Goal: Transaction & Acquisition: Purchase product/service

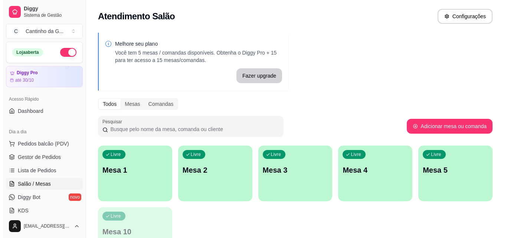
scroll to position [36, 0]
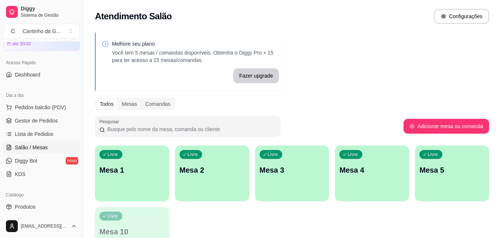
click at [153, 184] on div "Livre Mesa 1" at bounding box center [132, 168] width 74 height 47
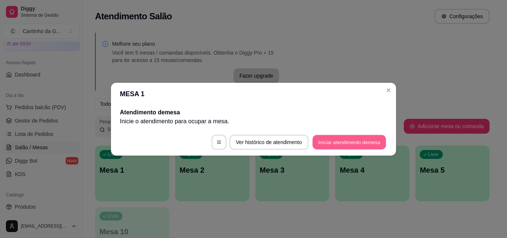
click at [339, 145] on button "Iniciar atendimento de mesa" at bounding box center [348, 142] width 73 height 14
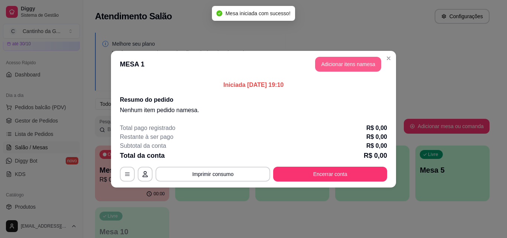
click at [373, 62] on button "Adicionar itens na mesa" at bounding box center [348, 64] width 66 height 15
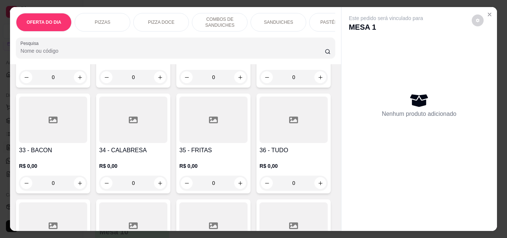
scroll to position [631, 0]
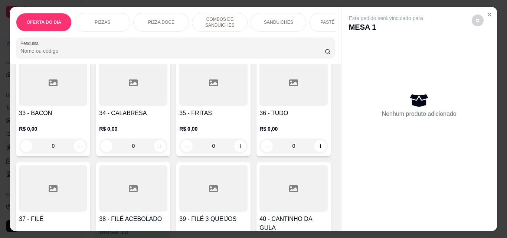
click at [259, 47] on div "0" at bounding box center [293, 40] width 68 height 15
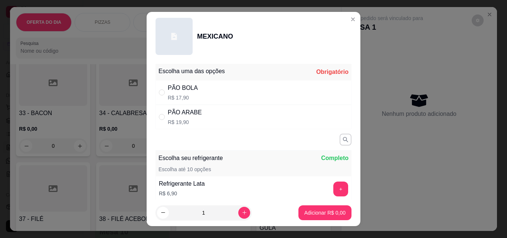
click at [207, 112] on div "PÃO ARABE R$ 19,90" at bounding box center [253, 117] width 196 height 24
radio input "true"
click at [307, 209] on p "Adicionar R$ 19,90" at bounding box center [323, 212] width 44 height 7
type input "1"
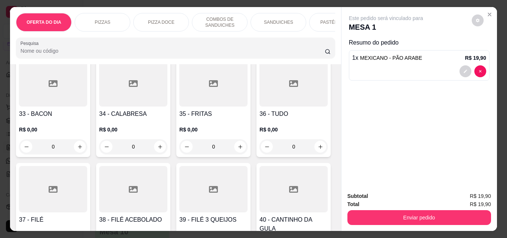
scroll to position [631, 0]
click at [87, 148] on div "0" at bounding box center [53, 146] width 68 height 15
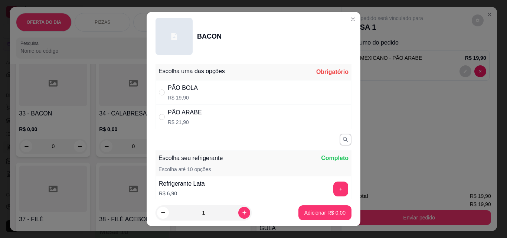
click at [198, 113] on div "PÃO ARABE R$ 21,90" at bounding box center [253, 117] width 196 height 24
radio input "true"
click at [319, 214] on p "Adicionar R$ 21,90" at bounding box center [323, 212] width 44 height 7
type input "1"
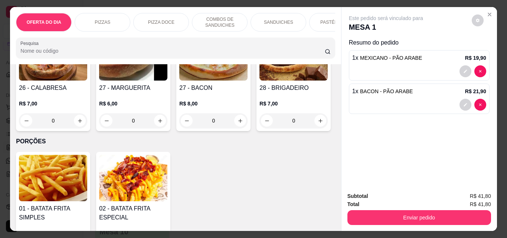
scroll to position [1484, 0]
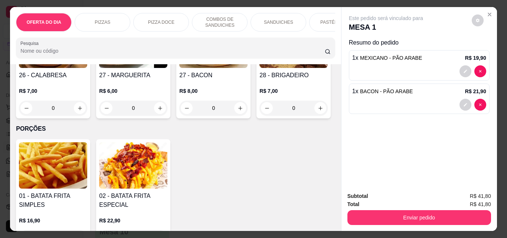
click at [87, 115] on div "0" at bounding box center [53, 108] width 68 height 15
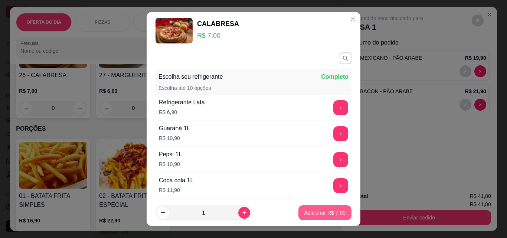
click at [305, 209] on p "Adicionar R$ 7,00" at bounding box center [324, 212] width 41 height 7
type input "1"
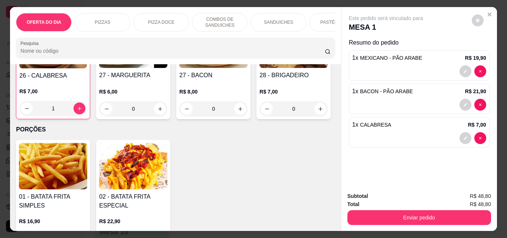
click at [167, 116] on div "0" at bounding box center [133, 108] width 68 height 15
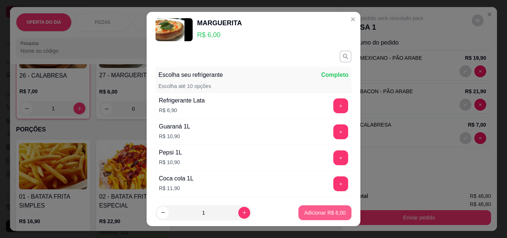
click at [311, 212] on p "Adicionar R$ 6,00" at bounding box center [324, 212] width 41 height 7
type input "1"
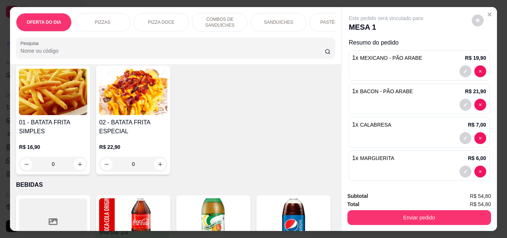
scroll to position [1596, 0]
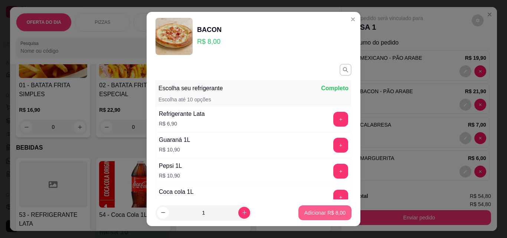
click at [321, 215] on p "Adicionar R$ 8,00" at bounding box center [324, 212] width 41 height 7
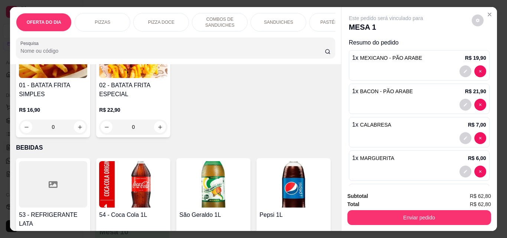
type input "1"
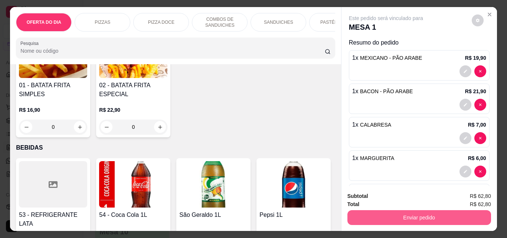
click at [419, 214] on button "Enviar pedido" at bounding box center [419, 217] width 144 height 15
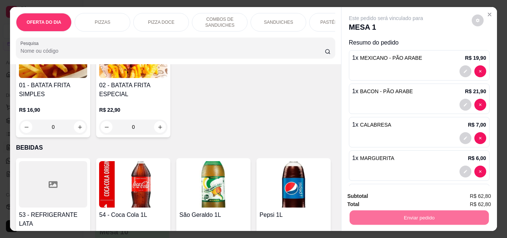
click at [475, 194] on button "Enviar pedido" at bounding box center [471, 196] width 42 height 14
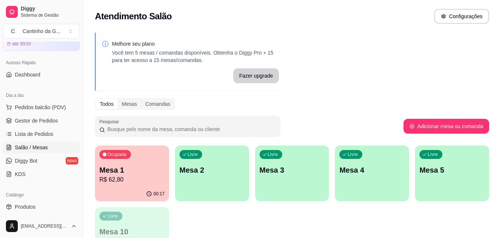
click at [157, 170] on p "Mesa 1" at bounding box center [131, 170] width 65 height 10
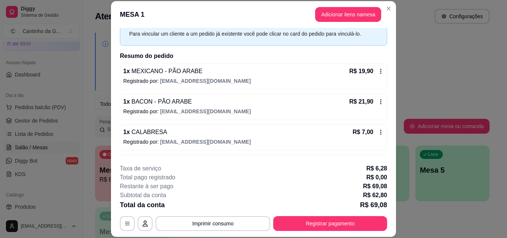
scroll to position [0, 0]
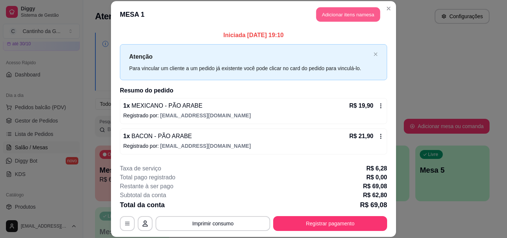
click at [335, 17] on button "Adicionar itens na mesa" at bounding box center [348, 14] width 64 height 14
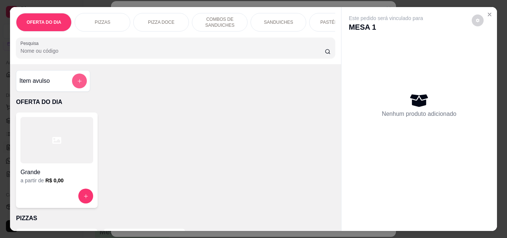
click at [79, 84] on icon "add-separate-item" at bounding box center [80, 81] width 6 height 6
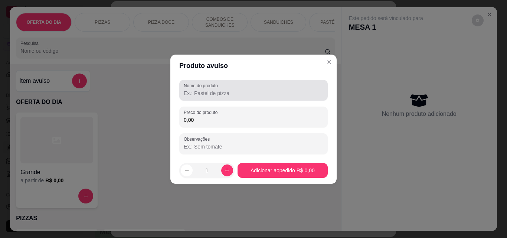
click at [208, 96] on input "Nome do produto" at bounding box center [253, 92] width 139 height 7
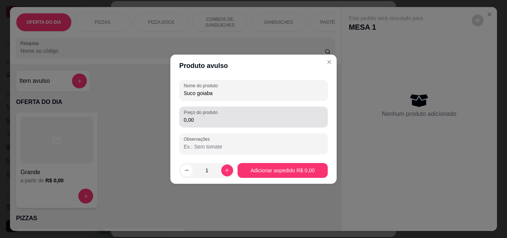
type input "Suco goiaba"
click at [211, 124] on div "0,00" at bounding box center [253, 116] width 139 height 15
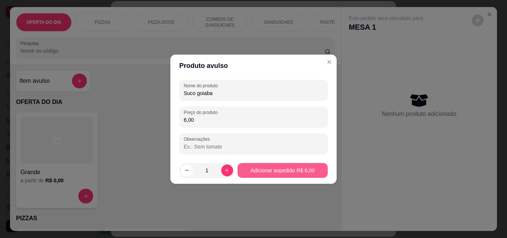
type input "6,00"
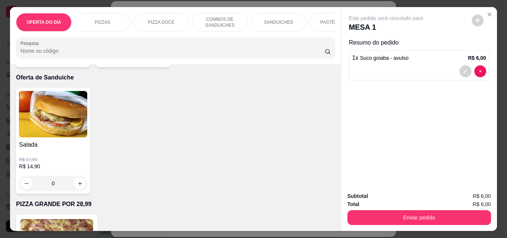
scroll to position [1855, 0]
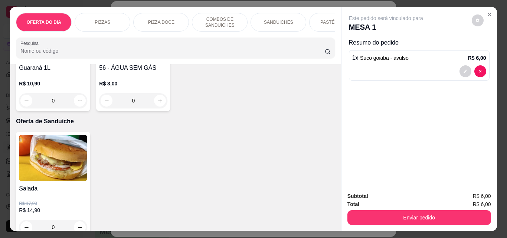
type input "1"
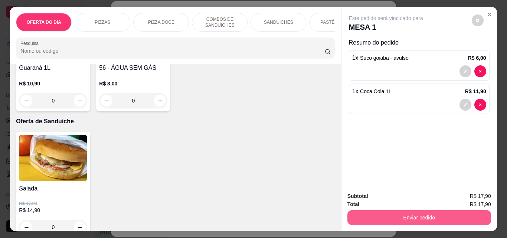
click at [403, 216] on button "Enviar pedido" at bounding box center [419, 217] width 144 height 15
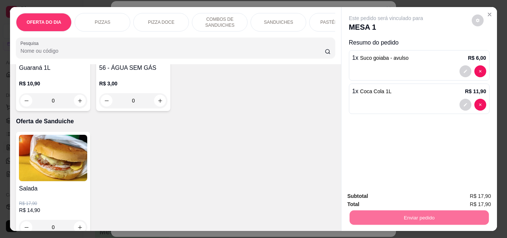
click at [473, 196] on button "Enviar pedido" at bounding box center [471, 196] width 42 height 14
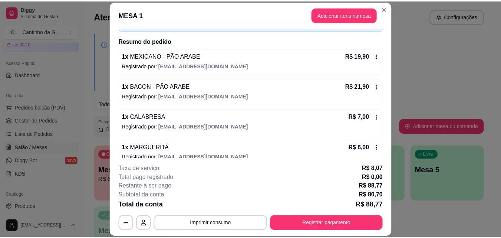
scroll to position [0, 0]
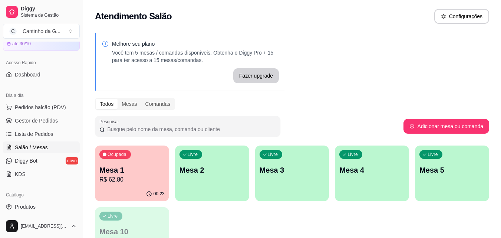
click at [400, 79] on div "Melhore seu plano Você tem 5 mesas / comandas disponíveis. Obtenha o Diggy Pro …" at bounding box center [292, 149] width 418 height 243
